Goal: Obtain resource: Download file/media

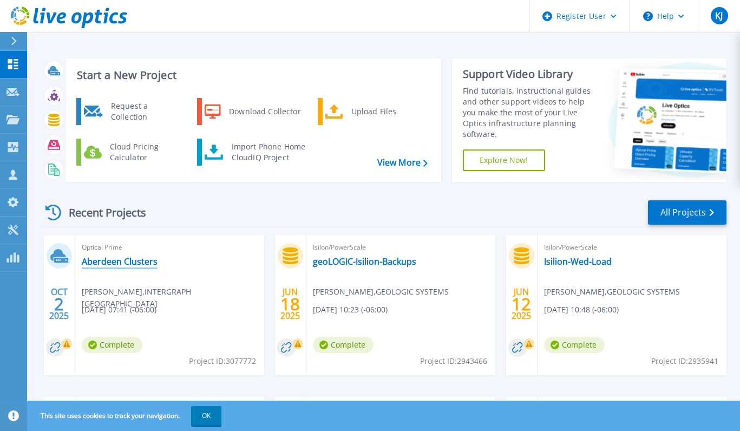
click at [103, 258] on link "Aberdeen Clusters" at bounding box center [120, 261] width 76 height 11
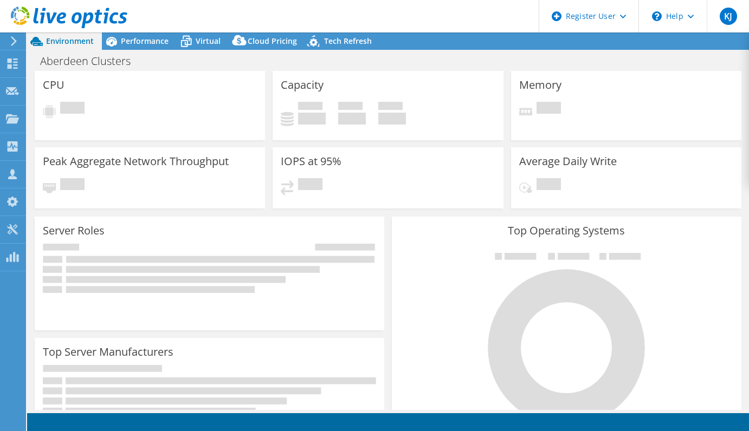
select select "USD"
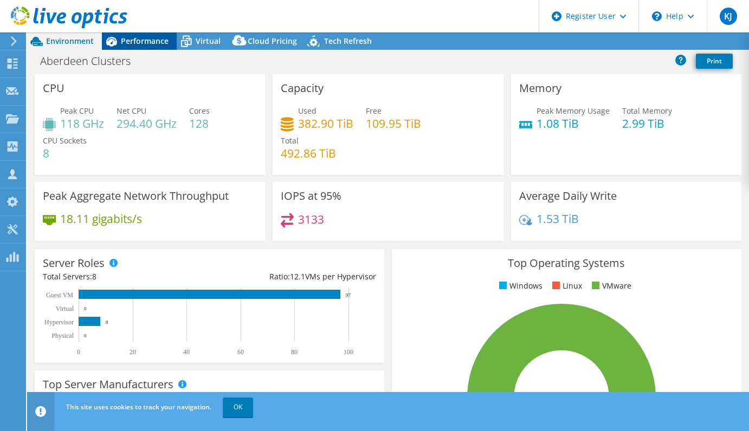
click at [136, 44] on span "Performance" at bounding box center [145, 41] width 48 height 10
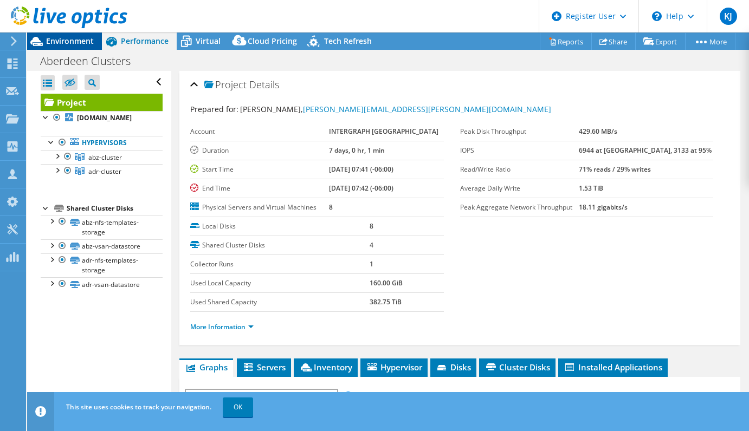
click at [53, 45] on span "Environment" at bounding box center [70, 41] width 48 height 10
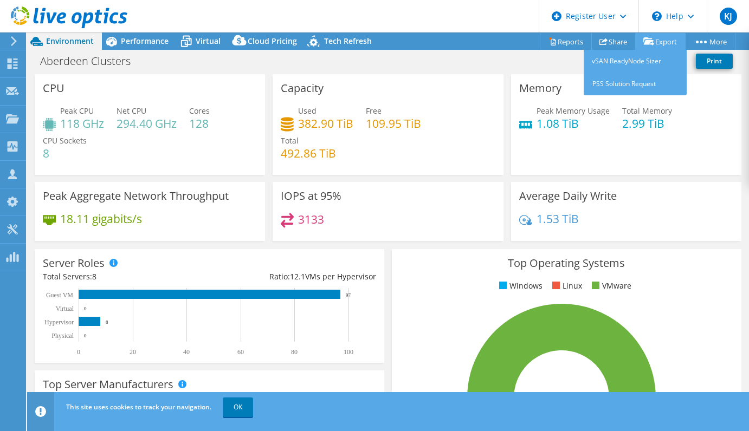
click at [662, 38] on link "Export" at bounding box center [660, 41] width 50 height 17
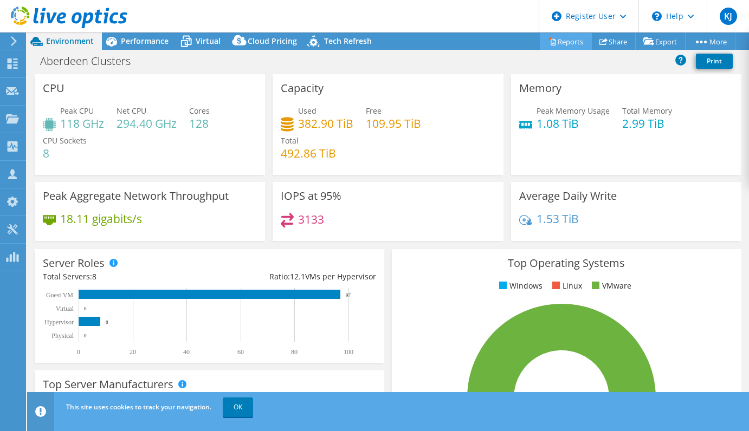
click at [573, 44] on link "Reports" at bounding box center [565, 41] width 52 height 17
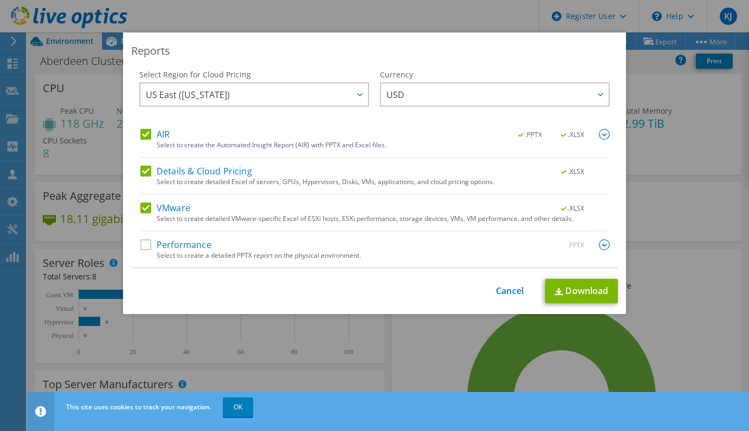
click at [144, 132] on label "AIR" at bounding box center [154, 134] width 29 height 11
click at [0, 0] on input "AIR" at bounding box center [0, 0] width 0 height 0
click at [140, 171] on label "Details & Cloud Pricing" at bounding box center [196, 171] width 112 height 11
click at [0, 0] on input "Details & Cloud Pricing" at bounding box center [0, 0] width 0 height 0
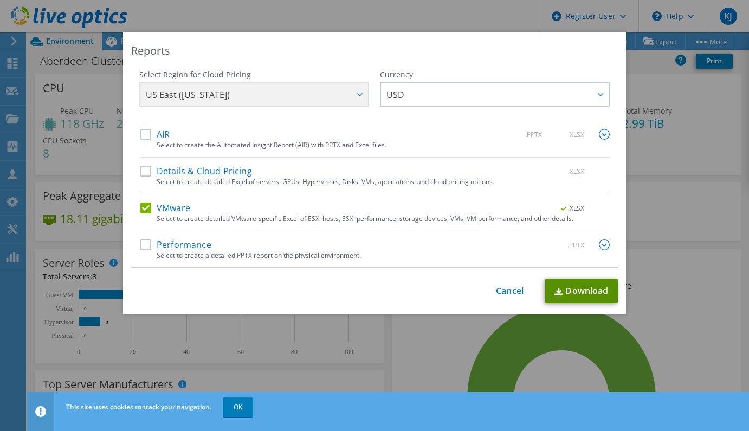
click at [583, 288] on link "Download" at bounding box center [581, 291] width 73 height 24
click at [426, 14] on div "Reports Select Region for Cloud Pricing Asia Pacific ([GEOGRAPHIC_DATA]) [GEOGR…" at bounding box center [374, 215] width 749 height 431
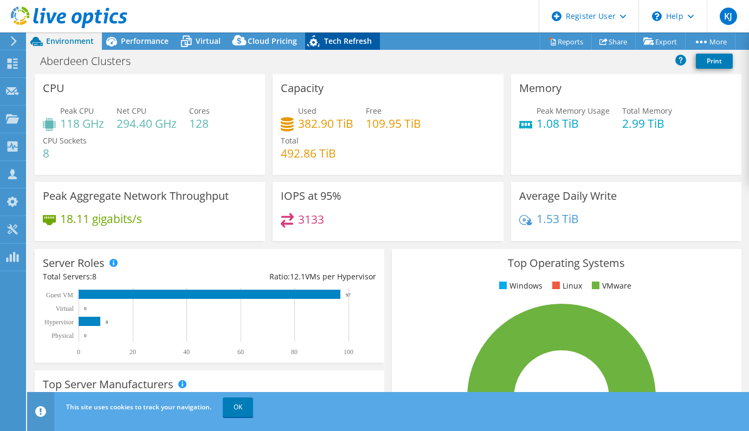
click at [349, 43] on span "Tech Refresh" at bounding box center [348, 41] width 48 height 10
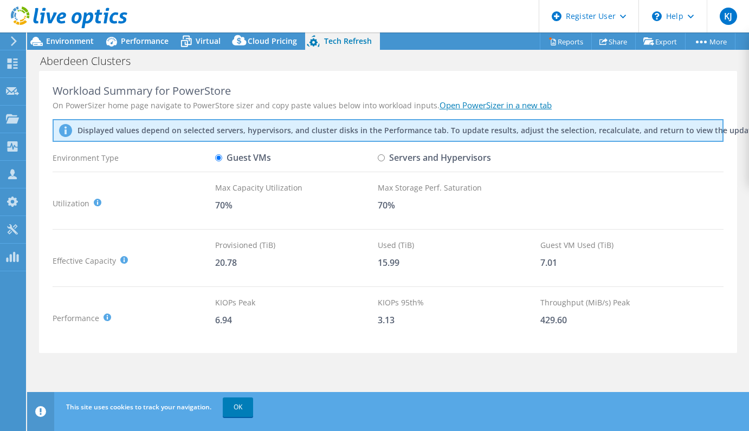
click at [381, 162] on label "Servers and Hypervisors" at bounding box center [434, 157] width 113 height 19
click at [381, 161] on input "Servers and Hypervisors" at bounding box center [381, 157] width 7 height 7
radio input "true"
click at [218, 154] on input "Guest VMs" at bounding box center [218, 157] width 7 height 7
radio input "true"
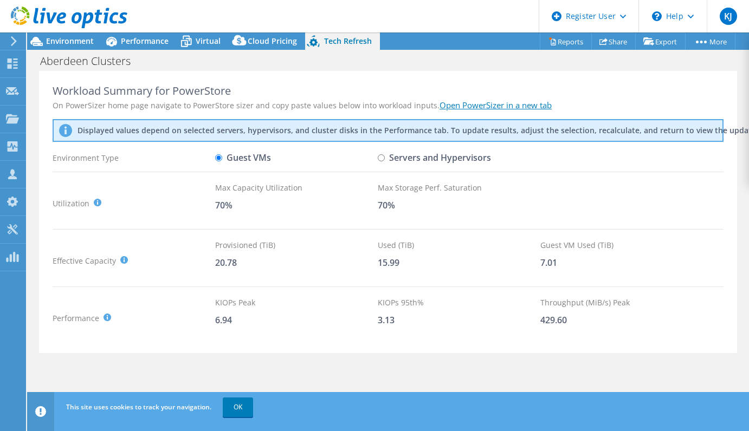
click at [383, 157] on input "Servers and Hypervisors" at bounding box center [381, 157] width 7 height 7
radio input "true"
click at [228, 162] on label "Guest VMs" at bounding box center [243, 157] width 56 height 19
click at [222, 161] on input "Guest VMs" at bounding box center [218, 157] width 7 height 7
radio input "true"
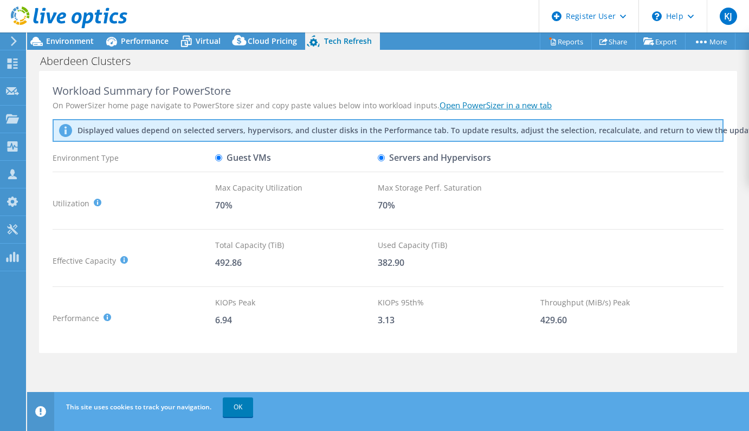
radio input "false"
click at [75, 38] on span "Environment" at bounding box center [70, 41] width 48 height 10
